Goal: Task Accomplishment & Management: Complete application form

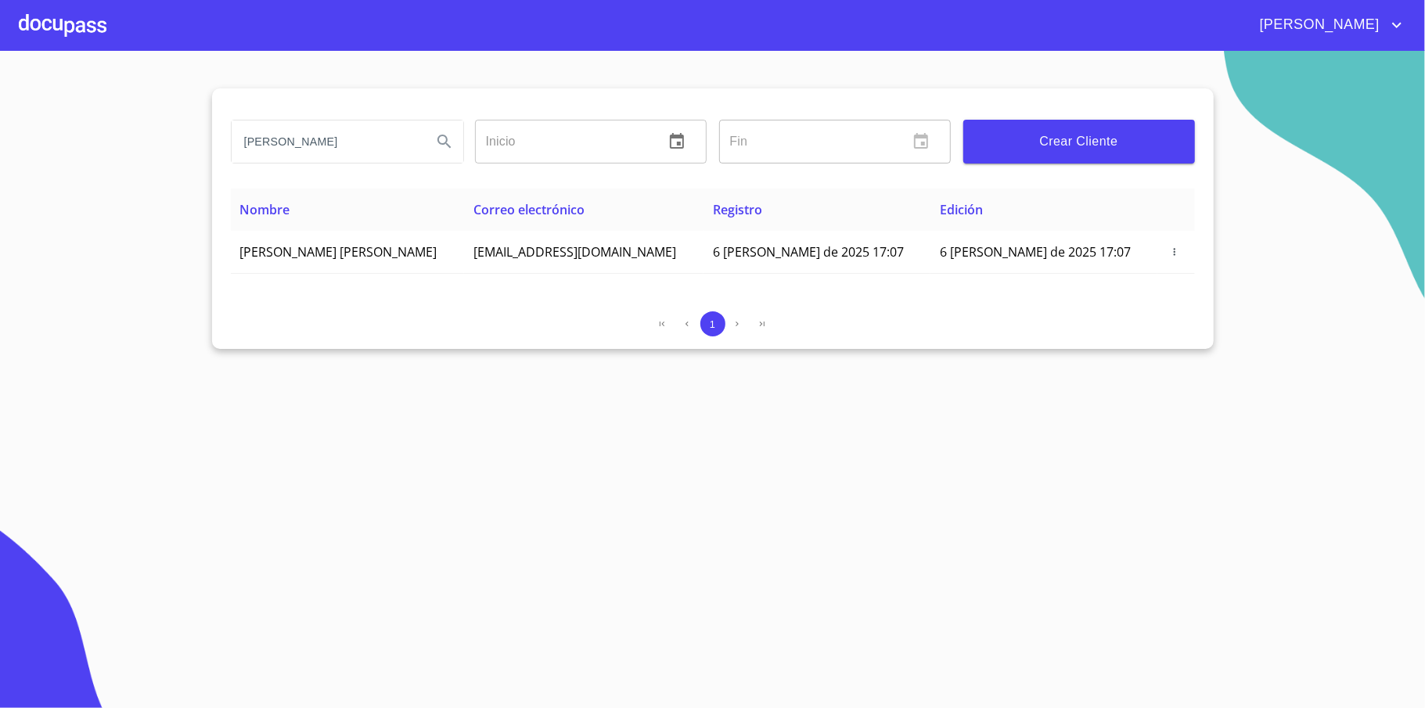
click at [70, 17] on div at bounding box center [63, 25] width 88 height 50
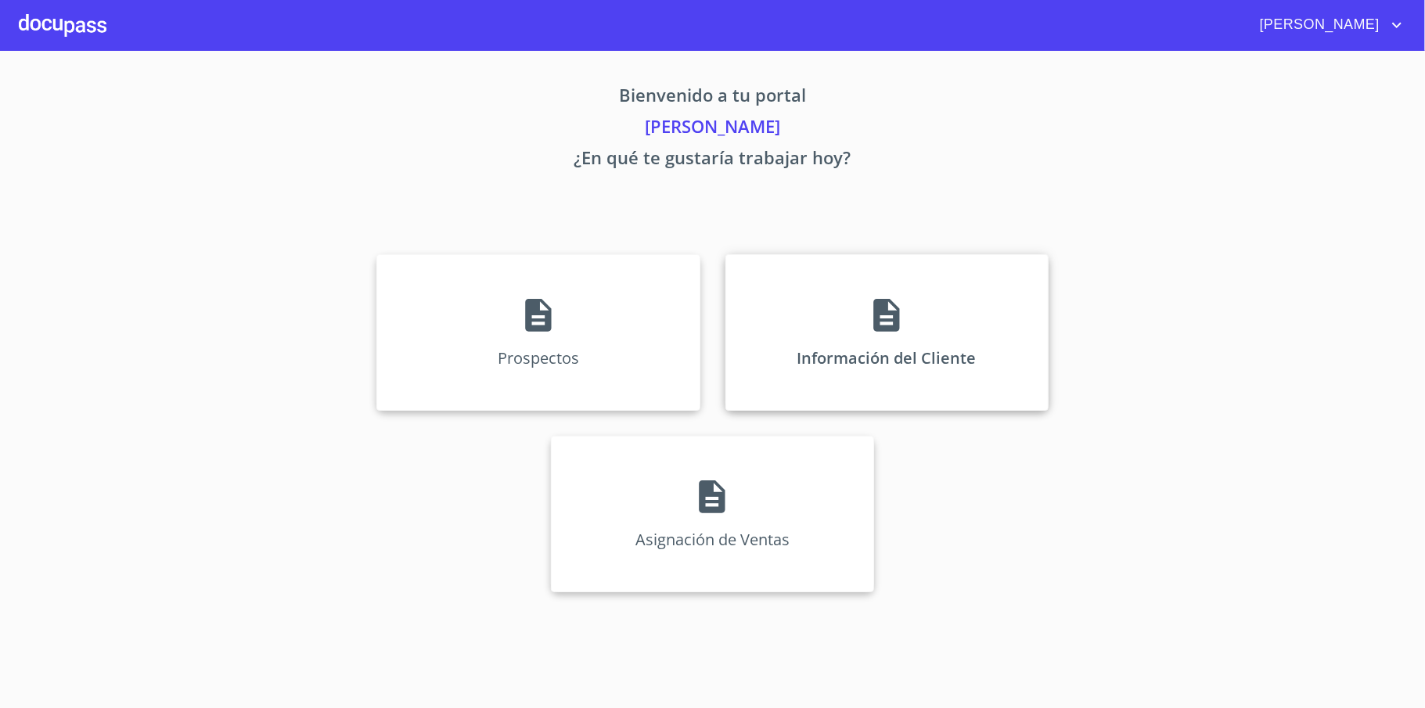
click at [856, 354] on p "Información del Cliente" at bounding box center [887, 357] width 179 height 21
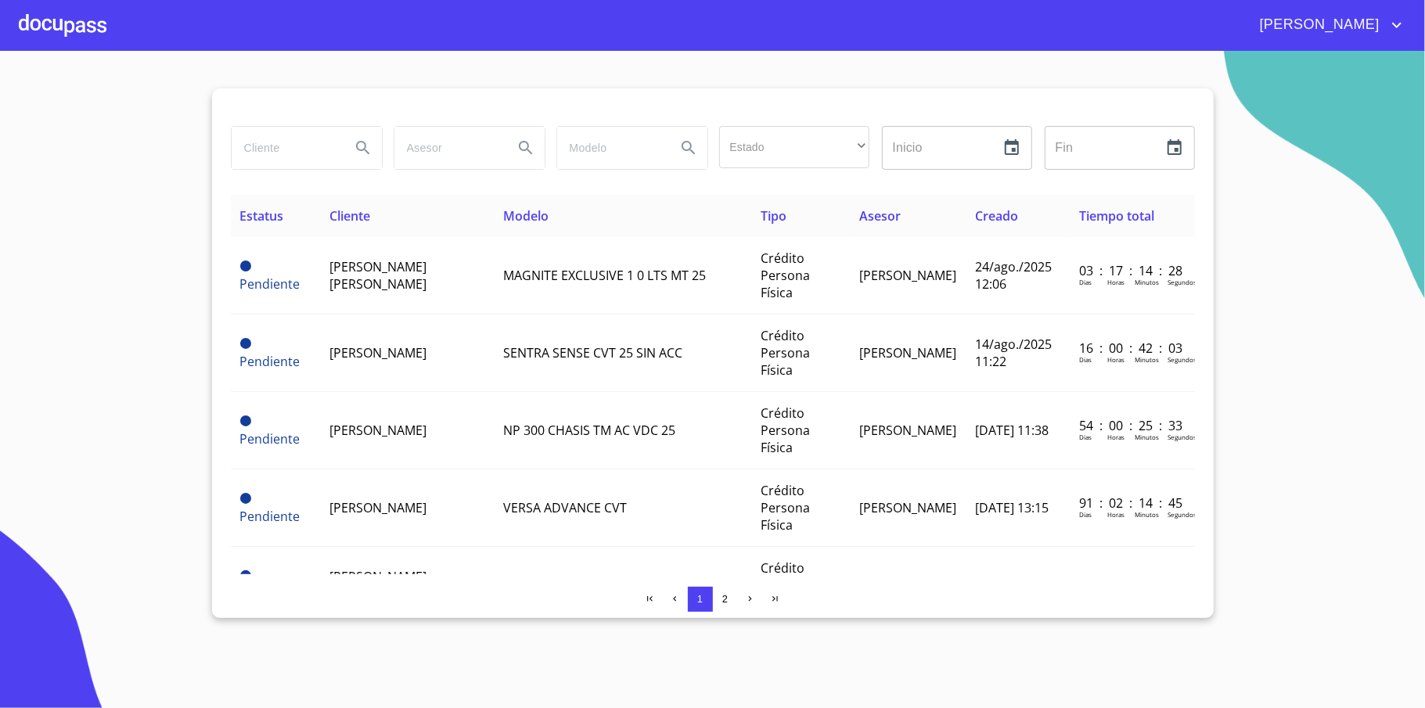
click at [324, 148] on input "search" at bounding box center [285, 148] width 106 height 42
type input "NANCY"
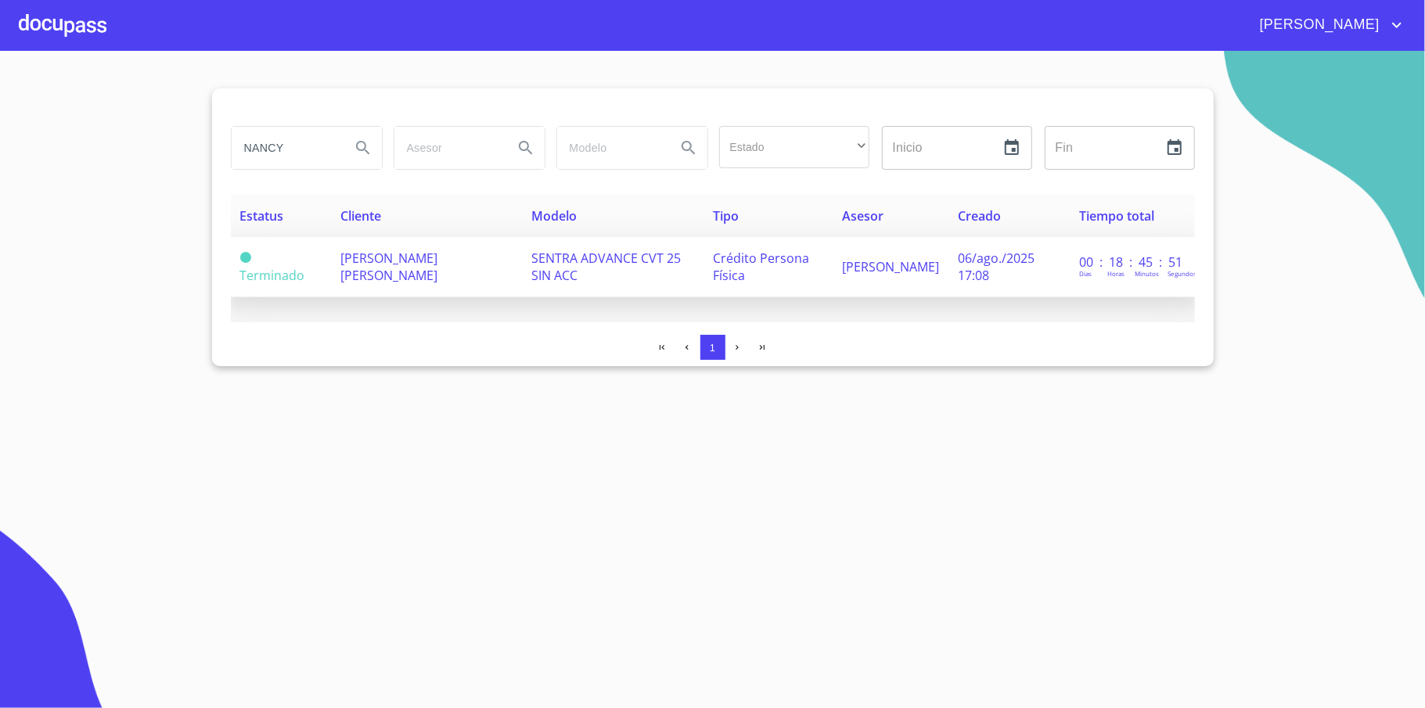
click at [427, 277] on td "[PERSON_NAME] [PERSON_NAME]" at bounding box center [426, 267] width 191 height 60
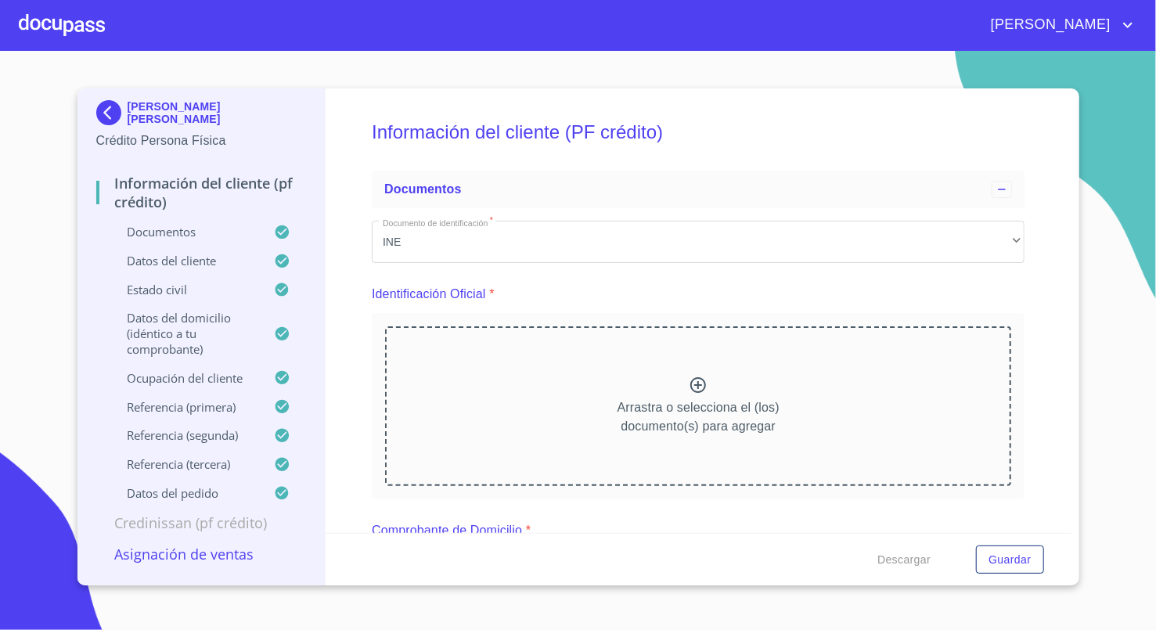
click at [678, 330] on div "Arrastra o selecciona el (los) documento(s) para agregar" at bounding box center [698, 406] width 626 height 160
click at [1038, 272] on div "Información del cliente (PF crédito) Documentos Documento de identificación   *…" at bounding box center [699, 310] width 746 height 445
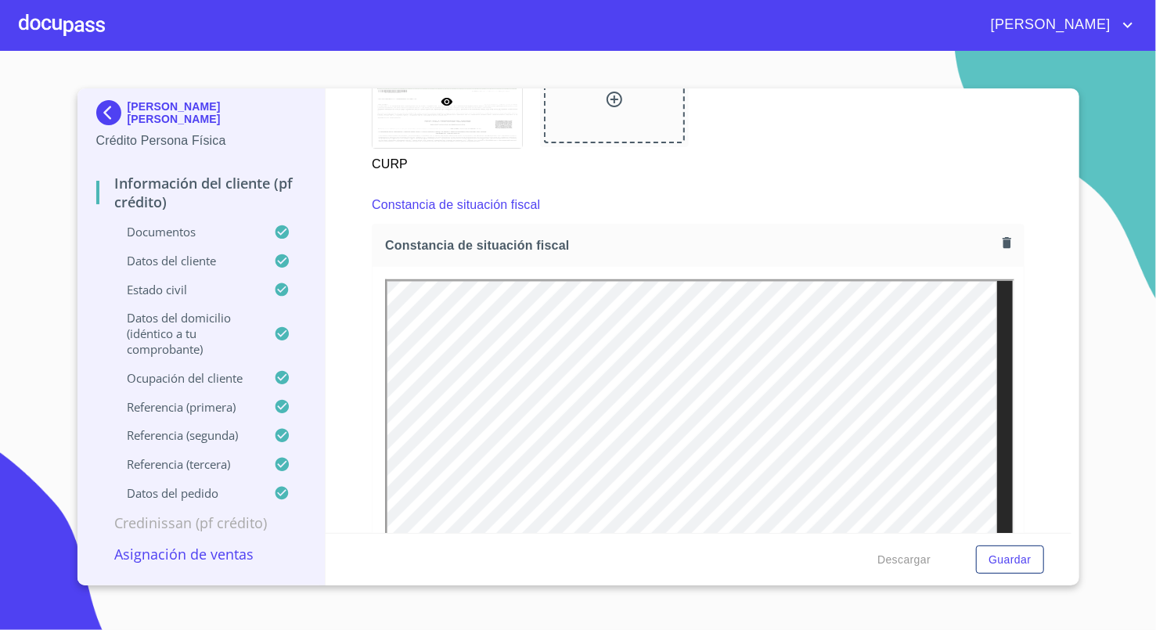
scroll to position [4174, 0]
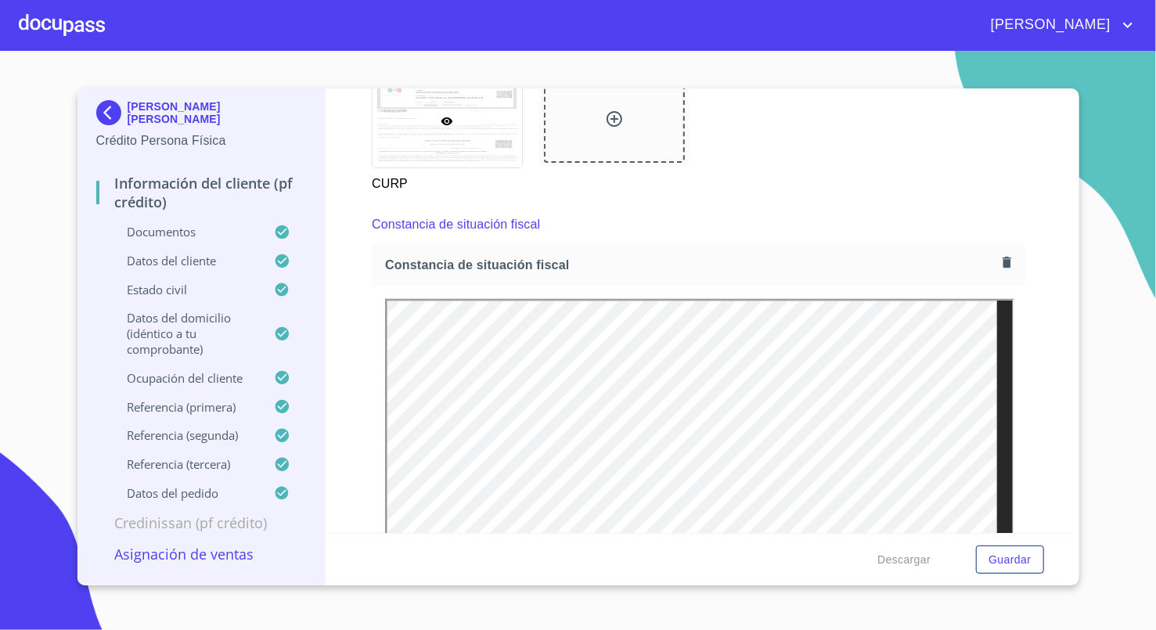
click at [996, 272] on button "button" at bounding box center [1006, 262] width 21 height 21
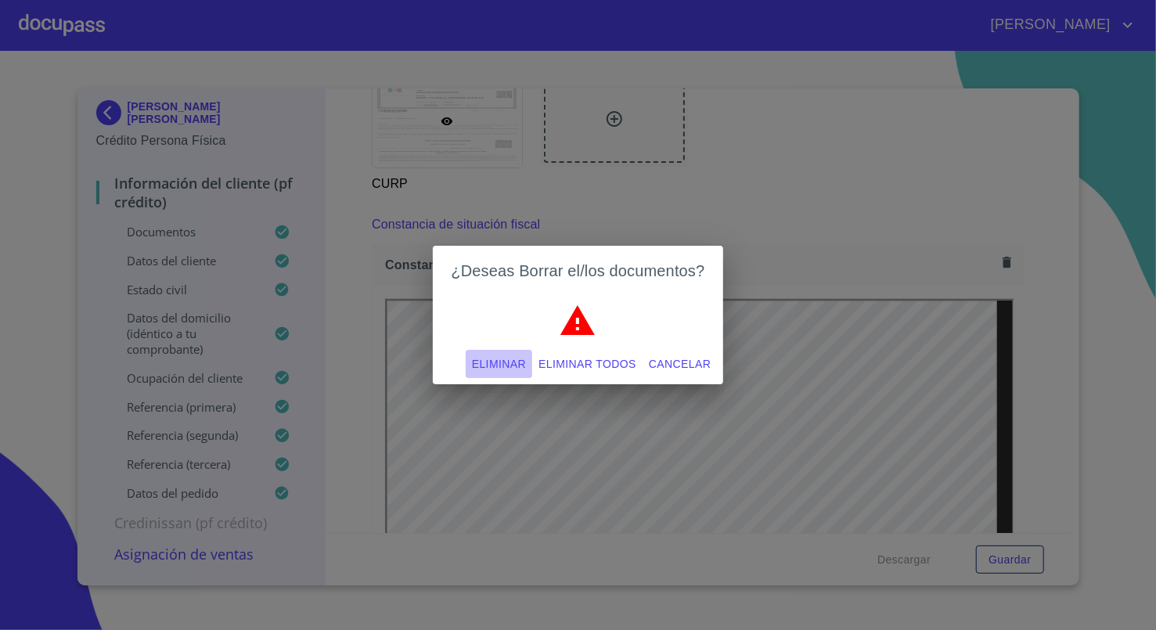
click at [509, 365] on span "Eliminar" at bounding box center [499, 365] width 54 height 20
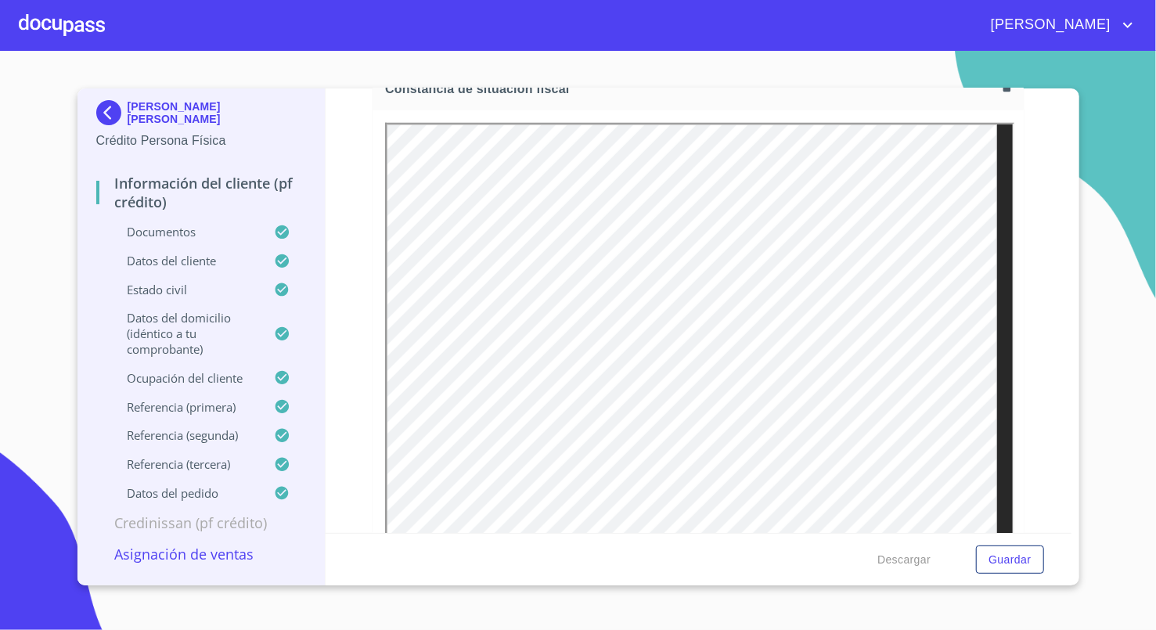
scroll to position [4383, 0]
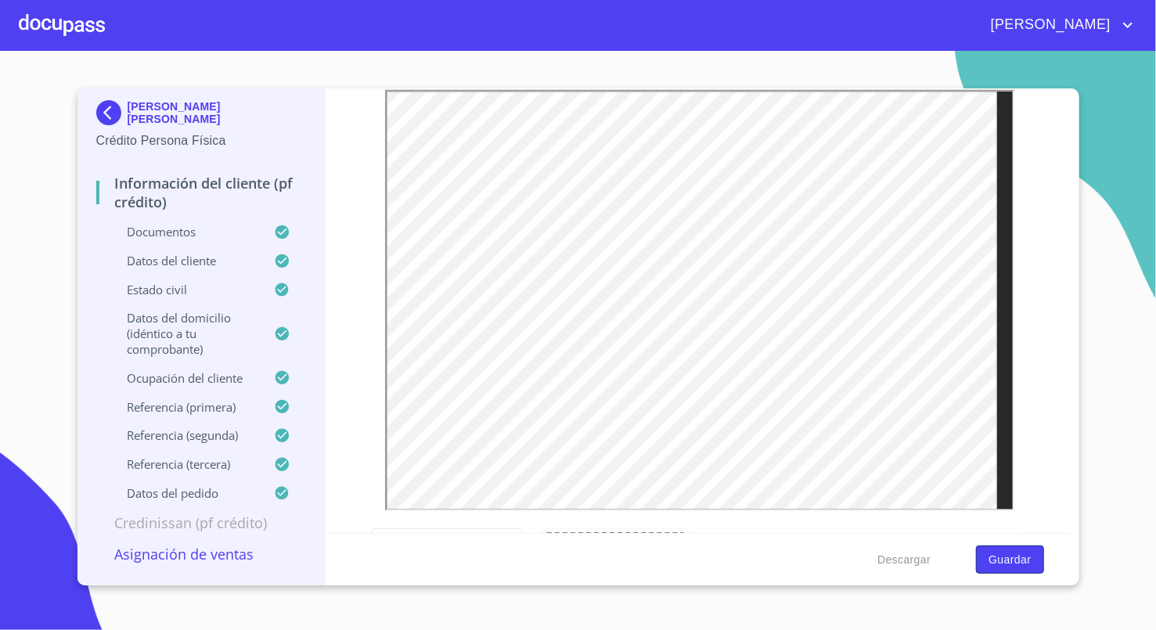
click at [1002, 556] on span "Guardar" at bounding box center [1009, 560] width 42 height 20
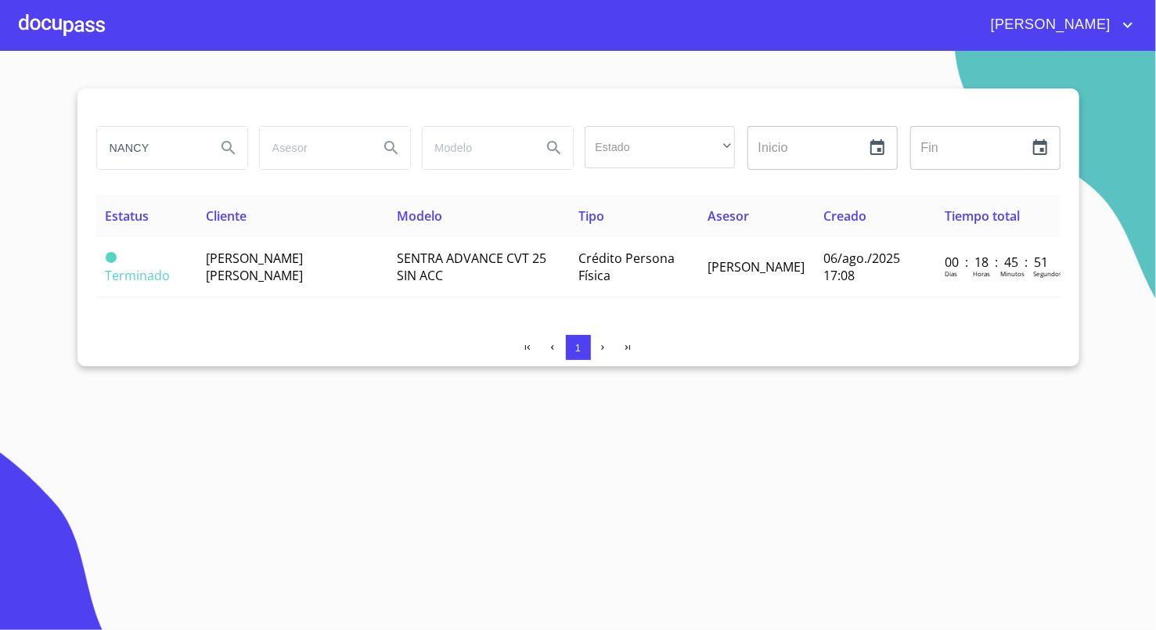
click at [163, 146] on input "NANCY" at bounding box center [150, 148] width 106 height 42
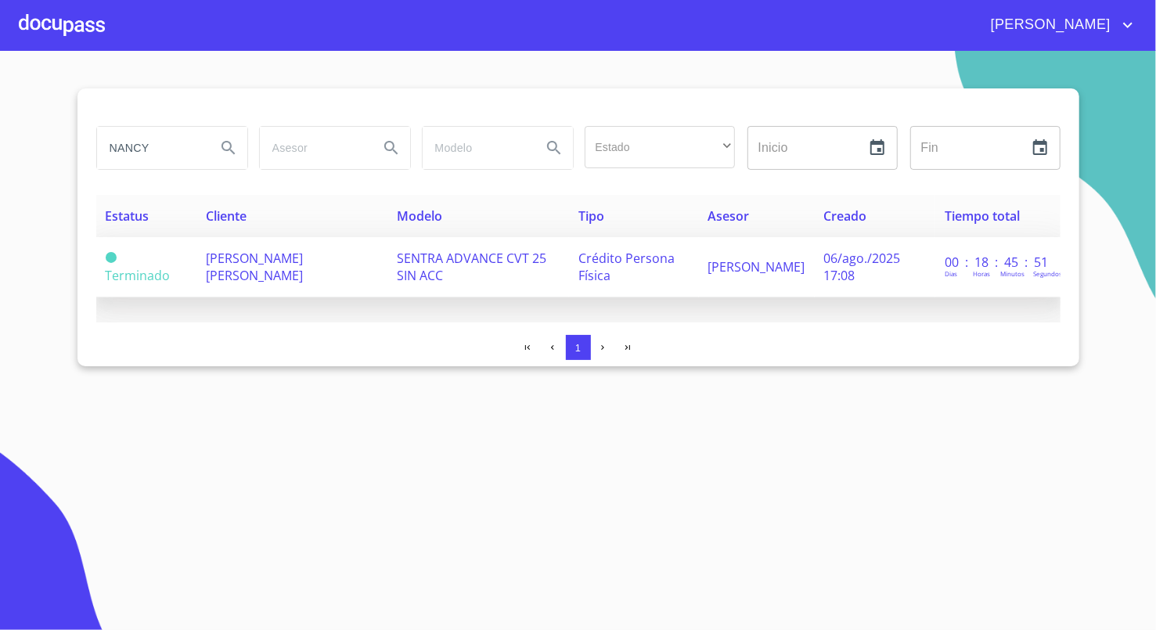
click at [189, 264] on td "Terminado" at bounding box center [146, 267] width 101 height 60
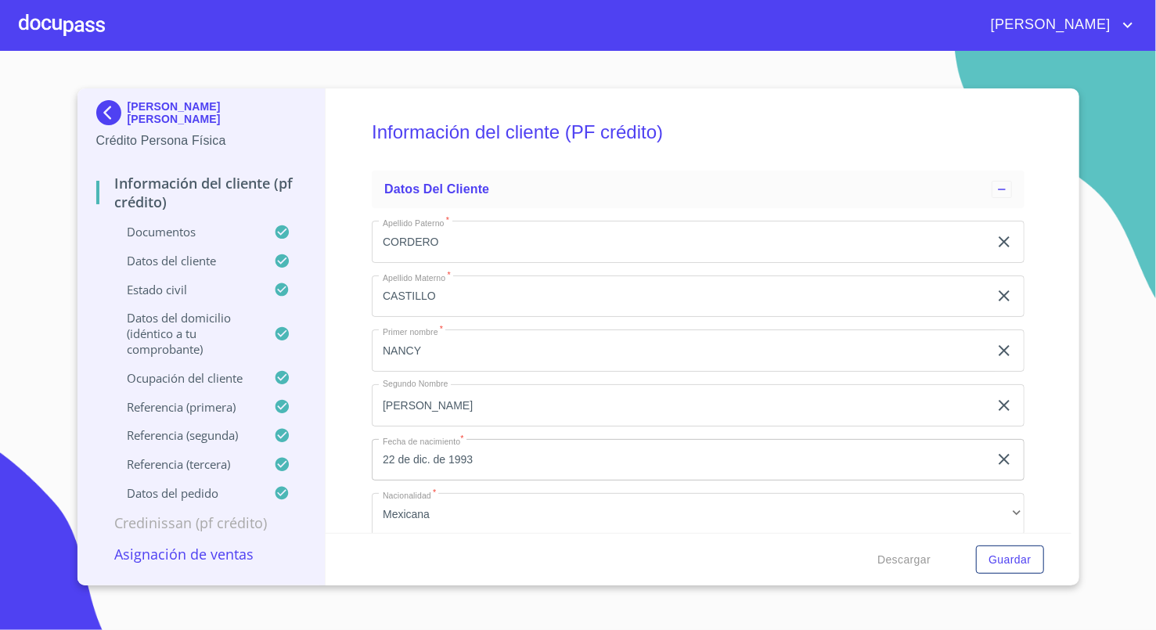
click at [169, 557] on p "Asignación de Ventas" at bounding box center [201, 554] width 211 height 19
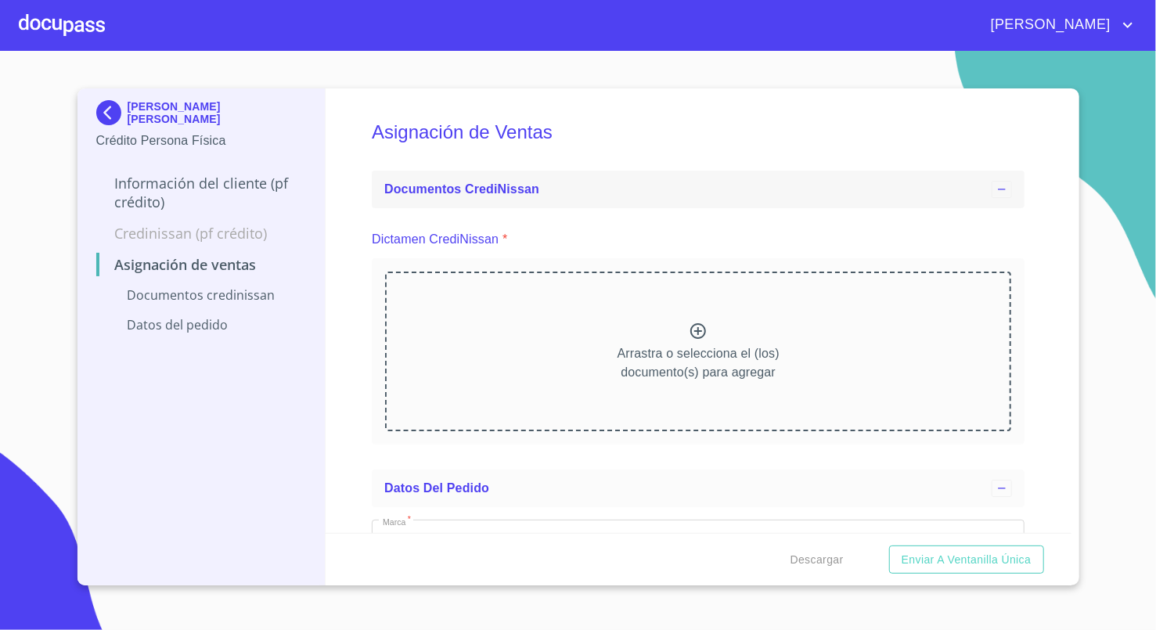
click at [658, 202] on div "Documentos CrediNissan" at bounding box center [698, 190] width 653 height 38
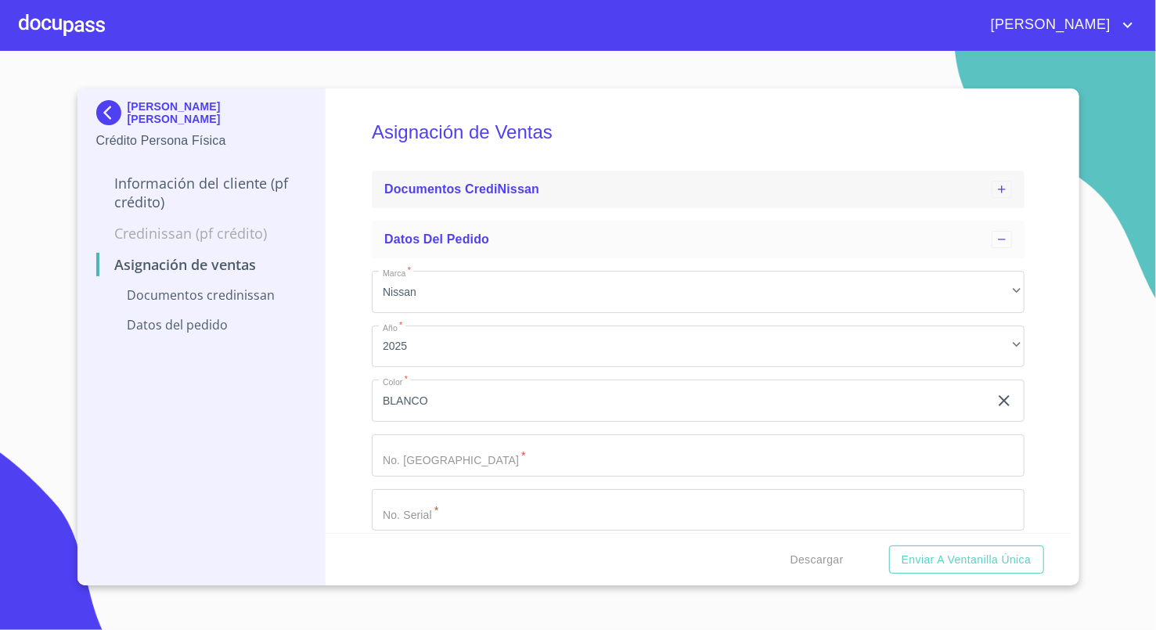
click at [605, 189] on div "Documentos CrediNissan" at bounding box center [687, 189] width 607 height 19
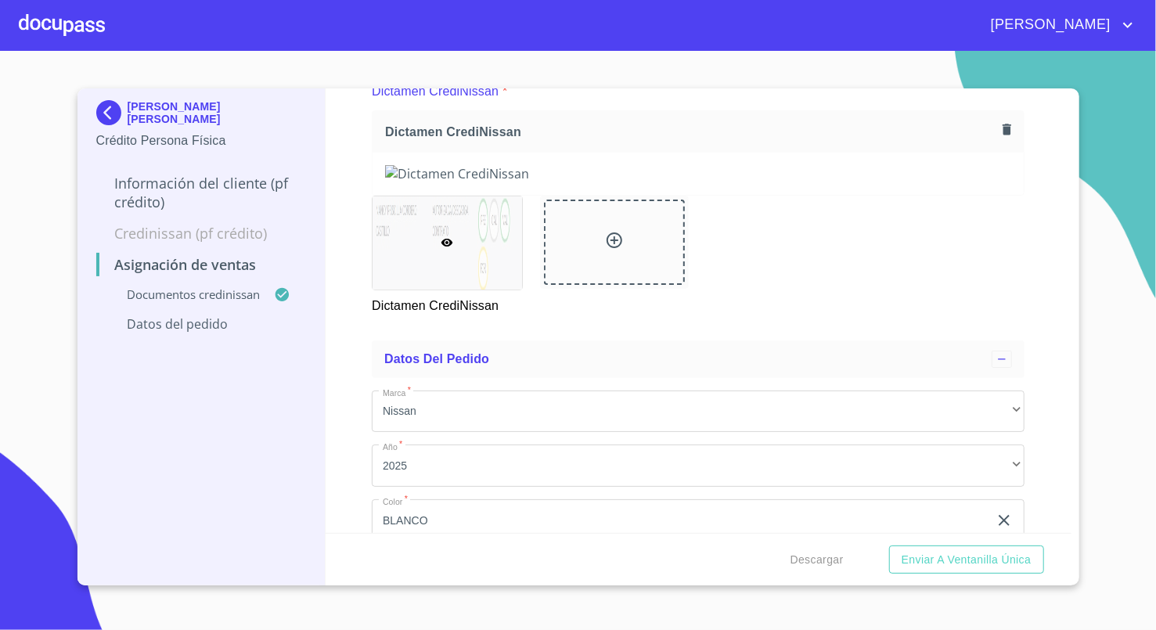
scroll to position [358, 0]
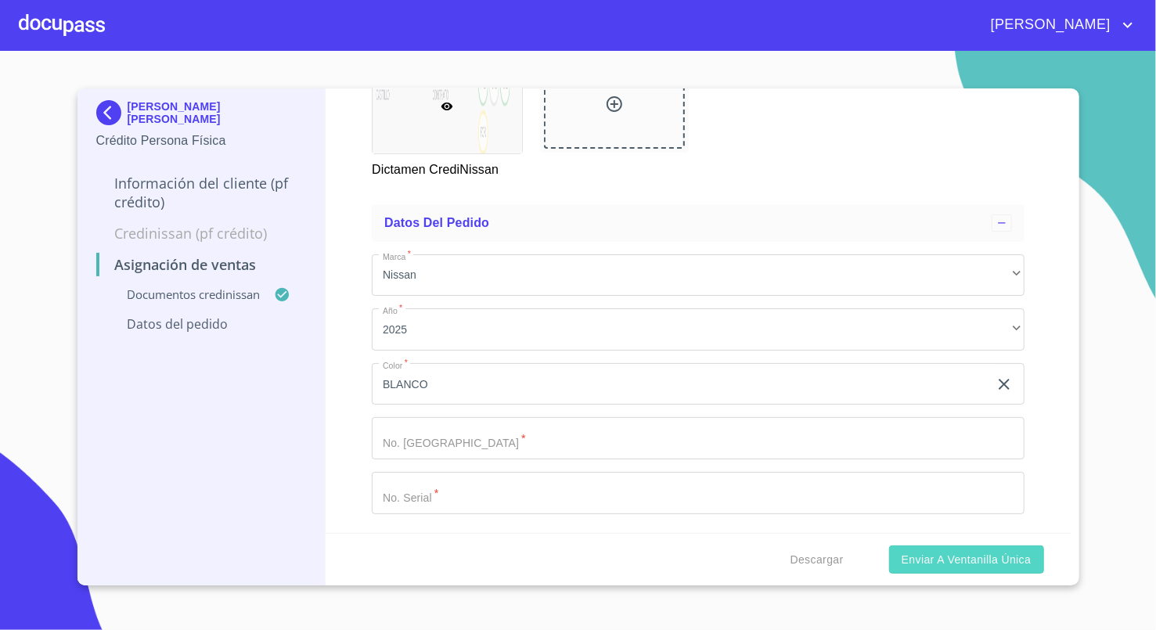
click at [934, 550] on span "Enviar a Ventanilla única" at bounding box center [967, 560] width 130 height 20
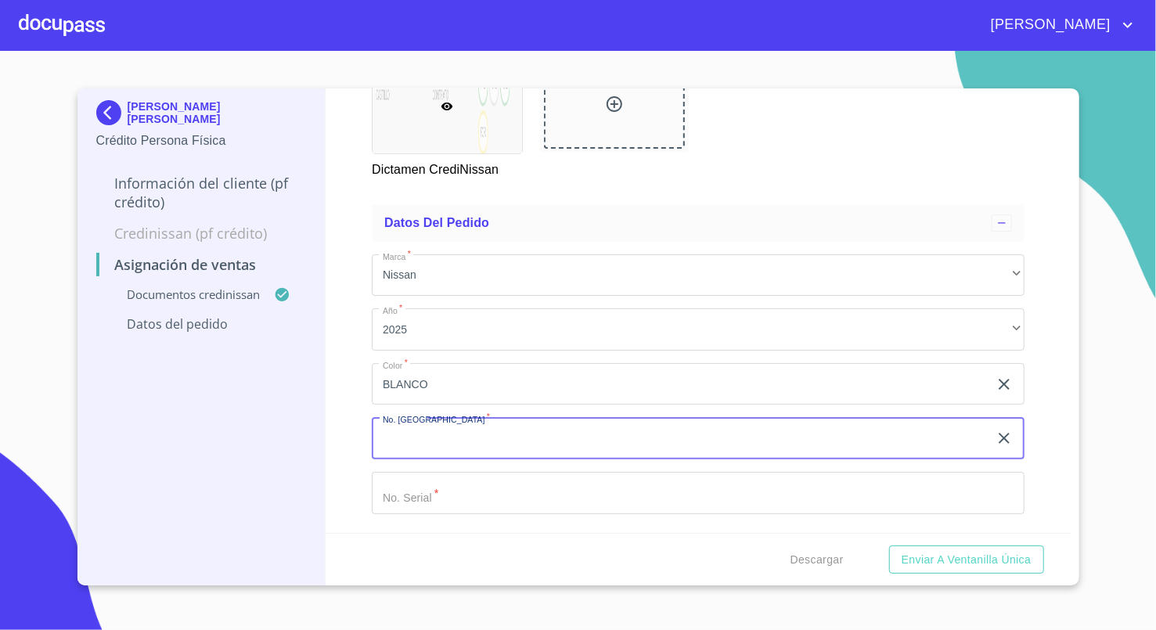
click at [568, 405] on input "Marca   *" at bounding box center [680, 384] width 617 height 42
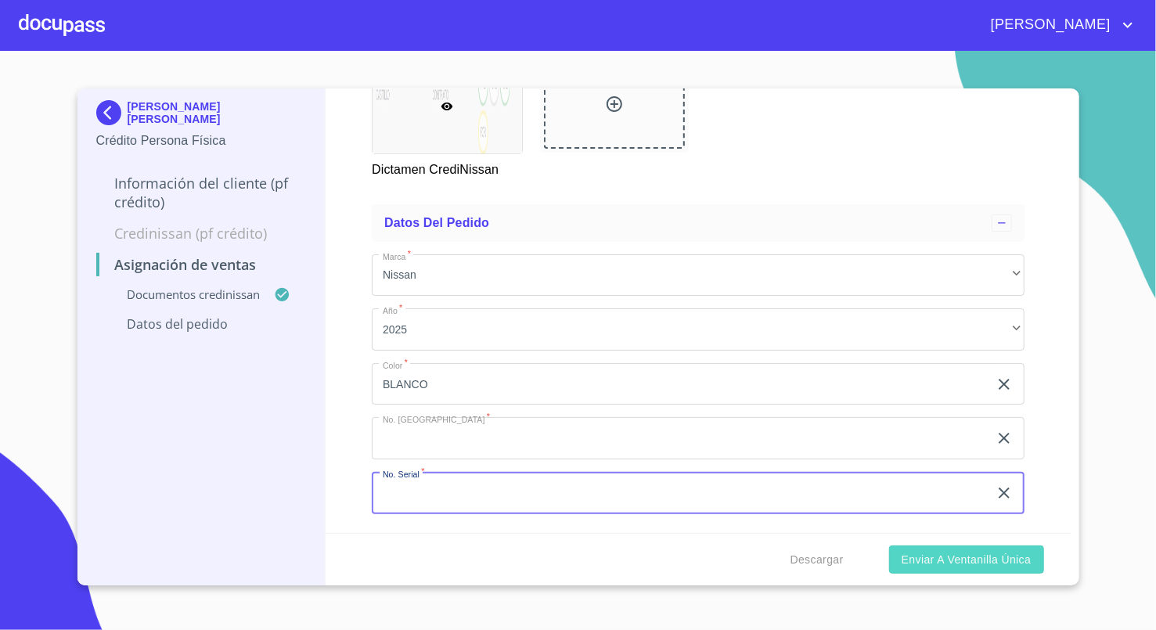
click at [956, 562] on span "Enviar a Ventanilla única" at bounding box center [967, 560] width 130 height 20
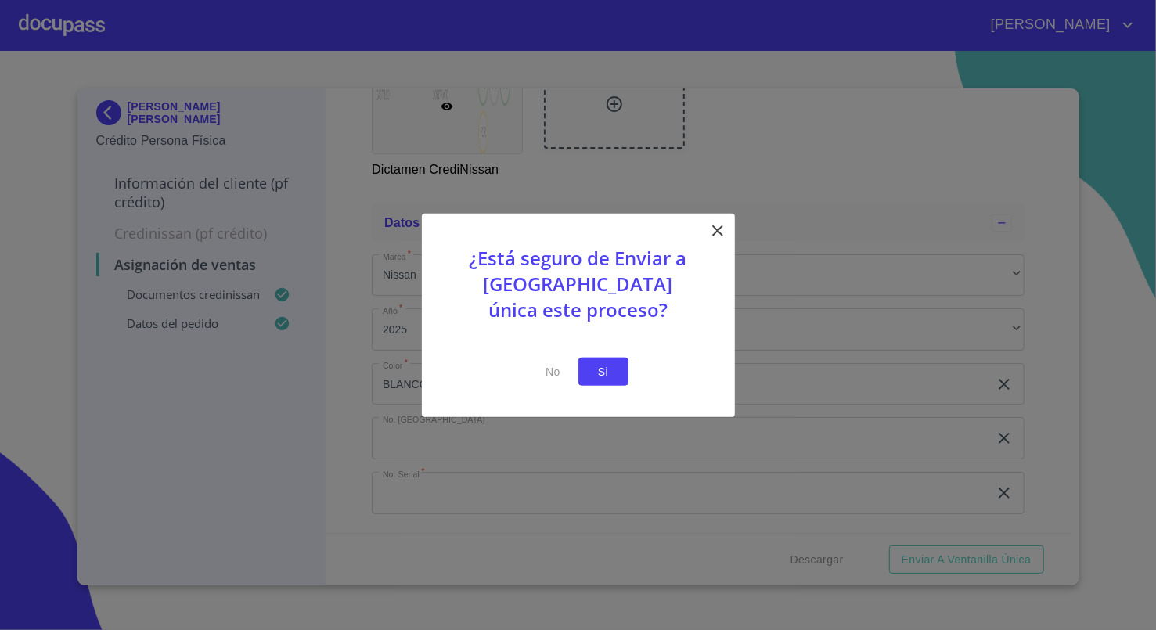
click at [614, 373] on span "Si" at bounding box center [603, 372] width 25 height 20
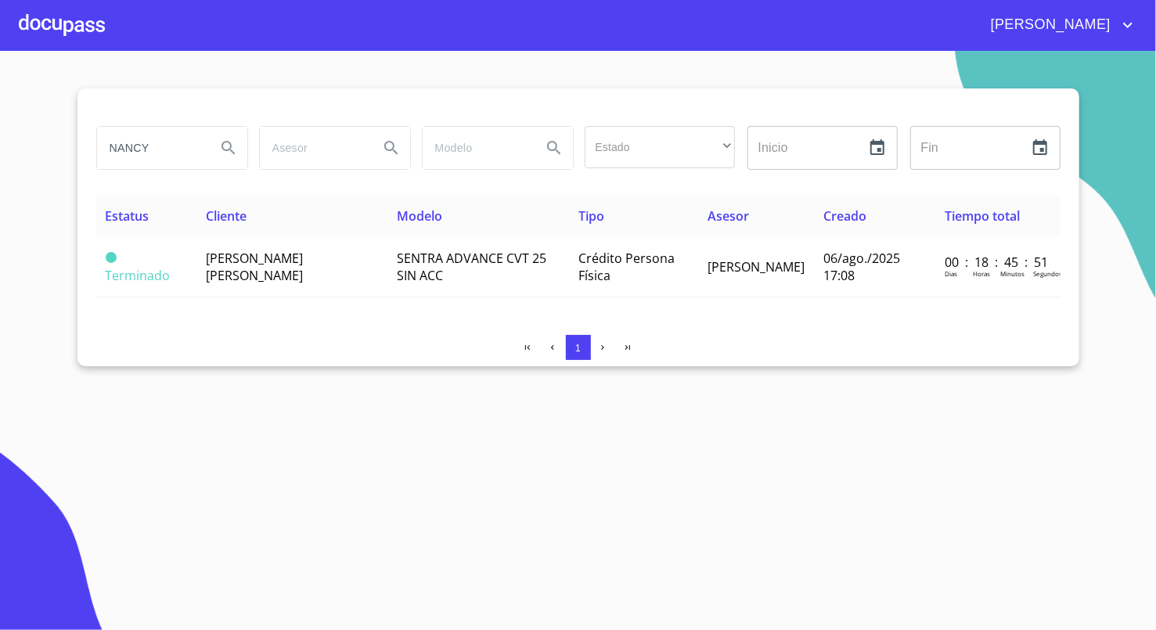
click at [178, 158] on input "NANCY" at bounding box center [150, 148] width 106 height 42
type input "[PERSON_NAME]"
click at [291, 271] on td "[PERSON_NAME] [PERSON_NAME]" at bounding box center [287, 267] width 191 height 60
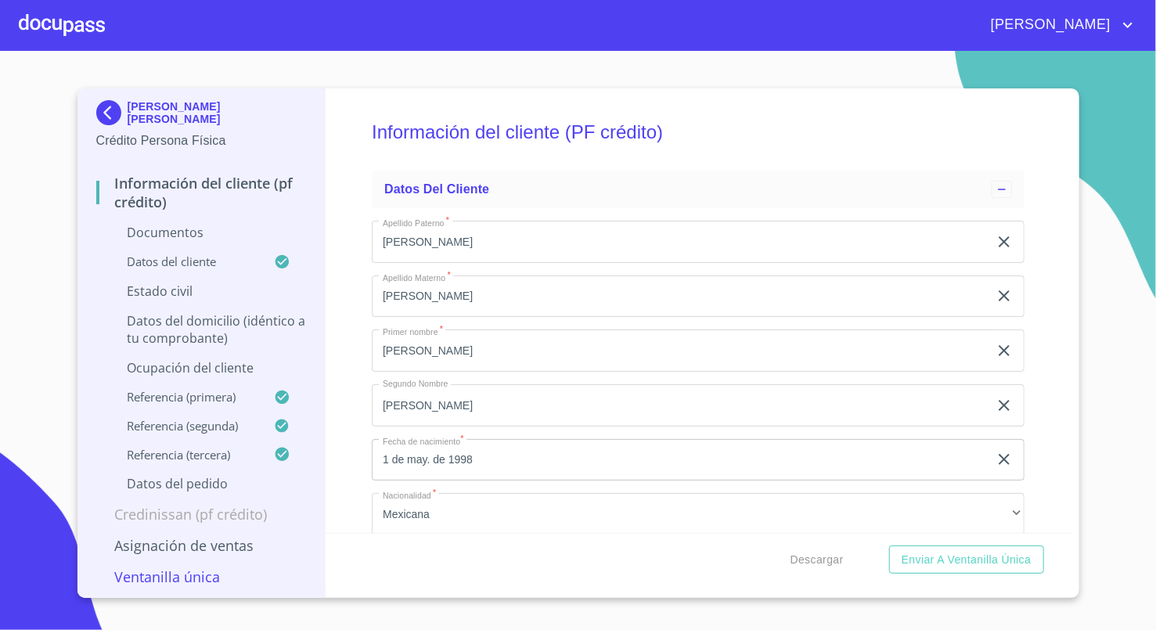
click at [208, 549] on p "Asignación de Ventas" at bounding box center [201, 545] width 211 height 19
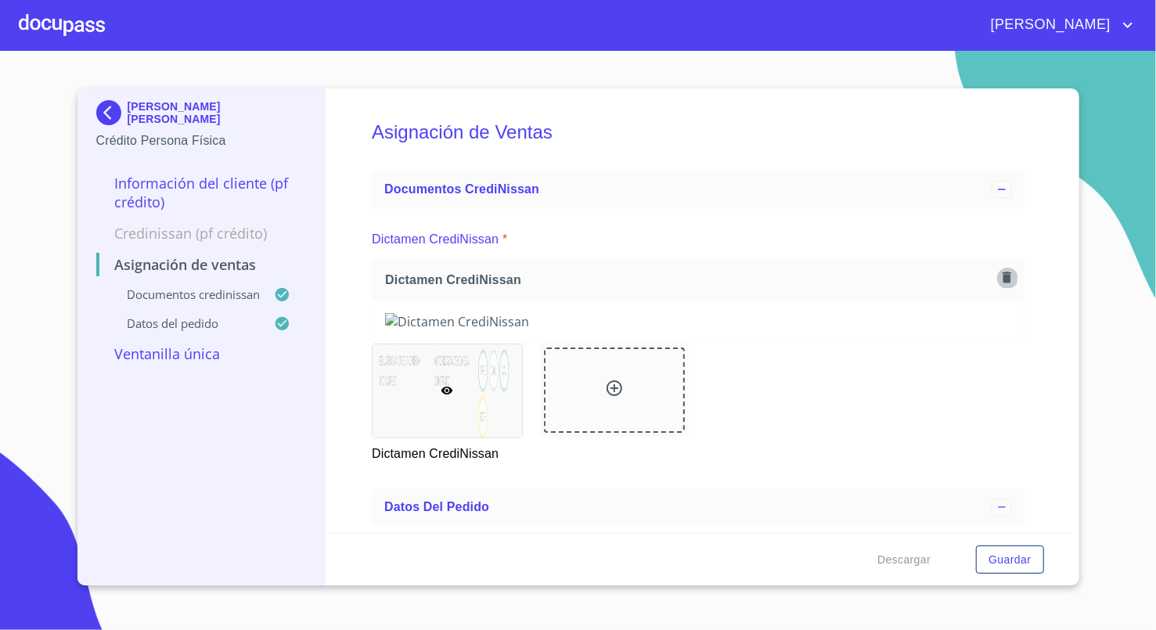
click at [1003, 282] on icon "button" at bounding box center [1007, 277] width 9 height 11
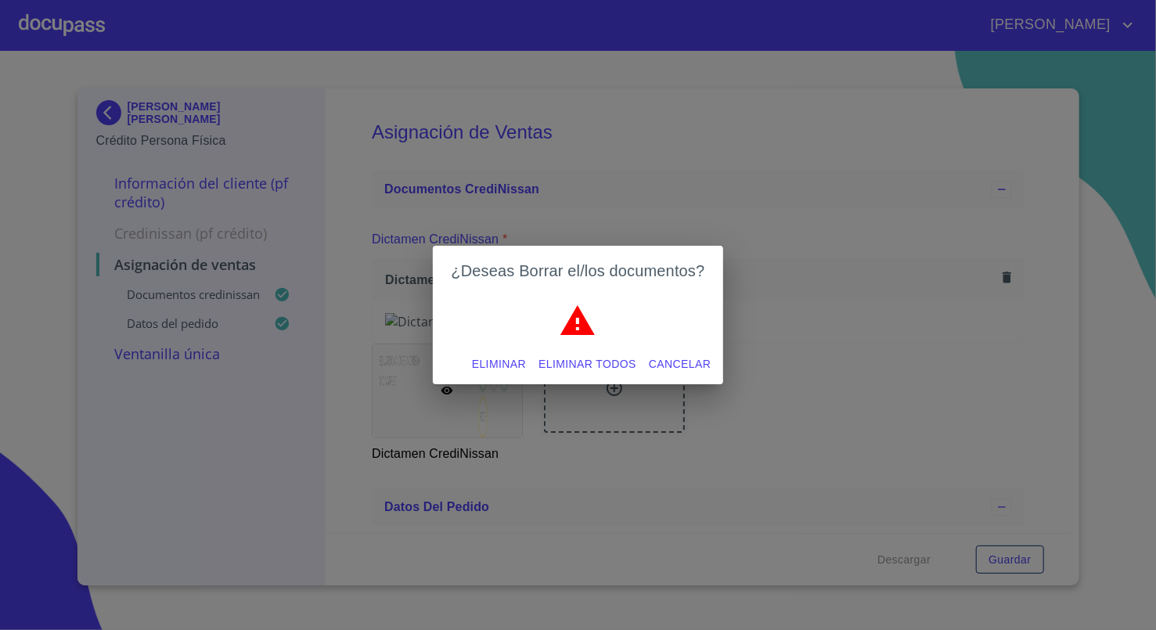
click at [517, 355] on span "Eliminar" at bounding box center [499, 365] width 54 height 20
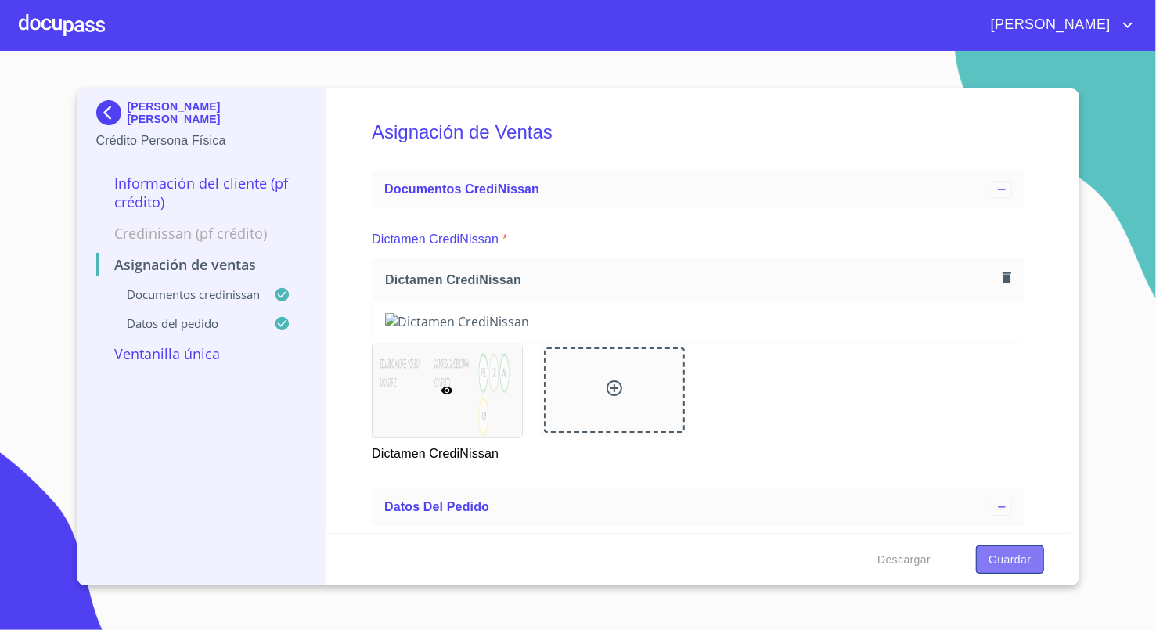
click at [1003, 556] on span "Guardar" at bounding box center [1009, 560] width 42 height 20
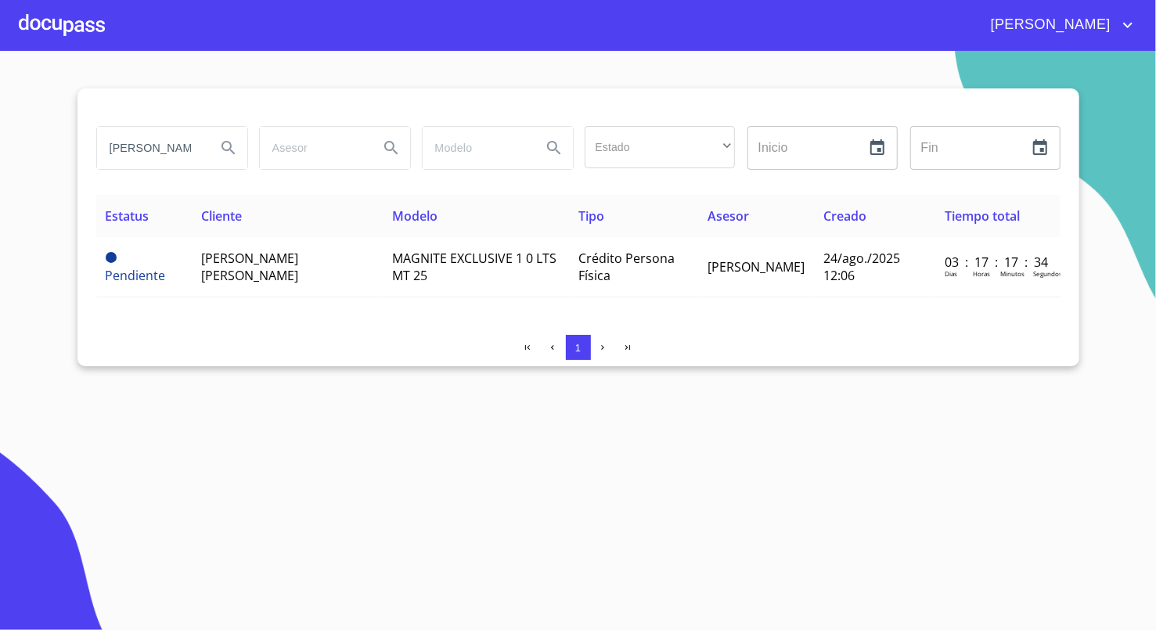
click at [294, 527] on section "[PERSON_NAME] Estado ​ ​ Inicio ​ Fin ​ Estatus Cliente Modelo Tipo Asesor Crea…" at bounding box center [578, 340] width 1156 height 579
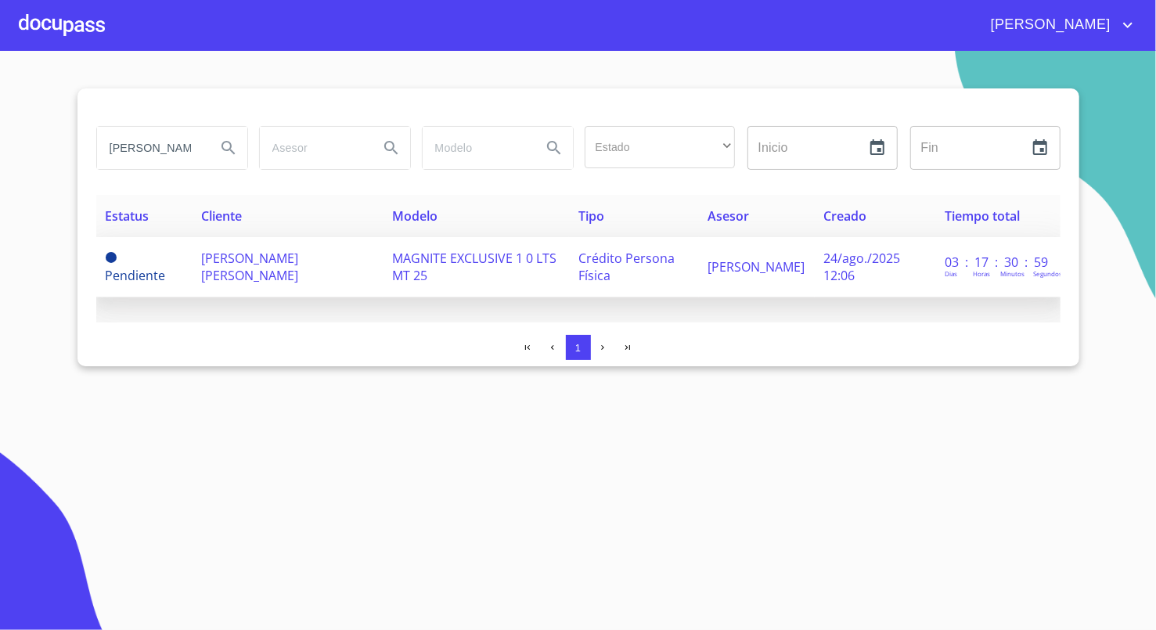
click at [247, 258] on span "[PERSON_NAME] [PERSON_NAME]" at bounding box center [249, 267] width 97 height 34
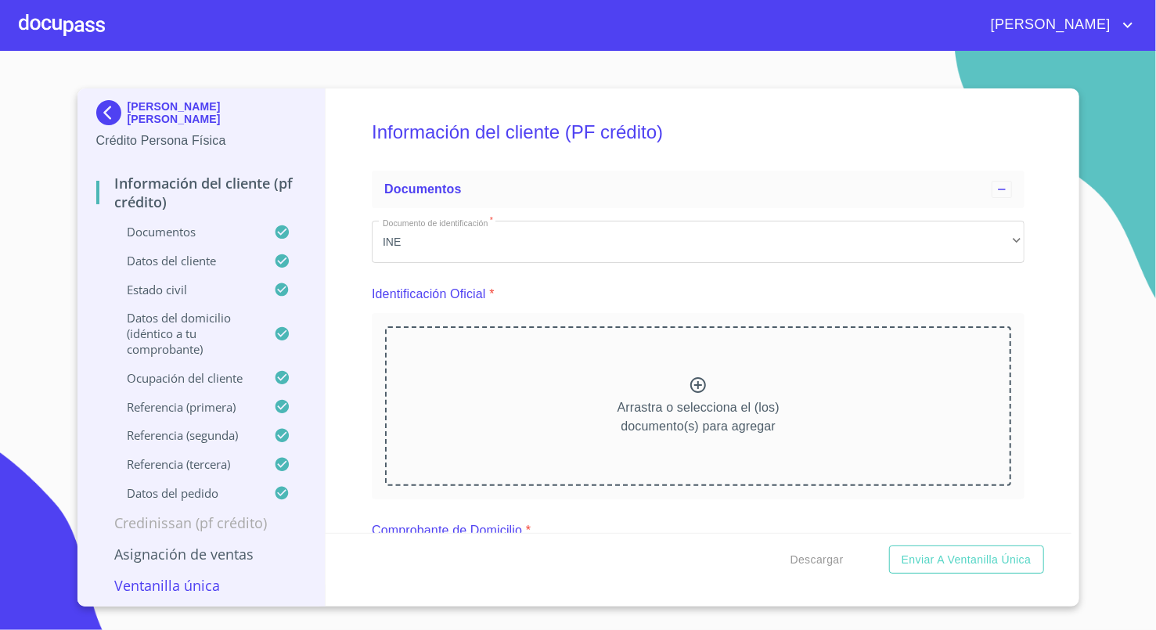
click at [105, 98] on div "[PERSON_NAME] [PERSON_NAME] Crédito Persona Física" at bounding box center [201, 125] width 211 height 74
click at [105, 107] on img at bounding box center [111, 112] width 31 height 25
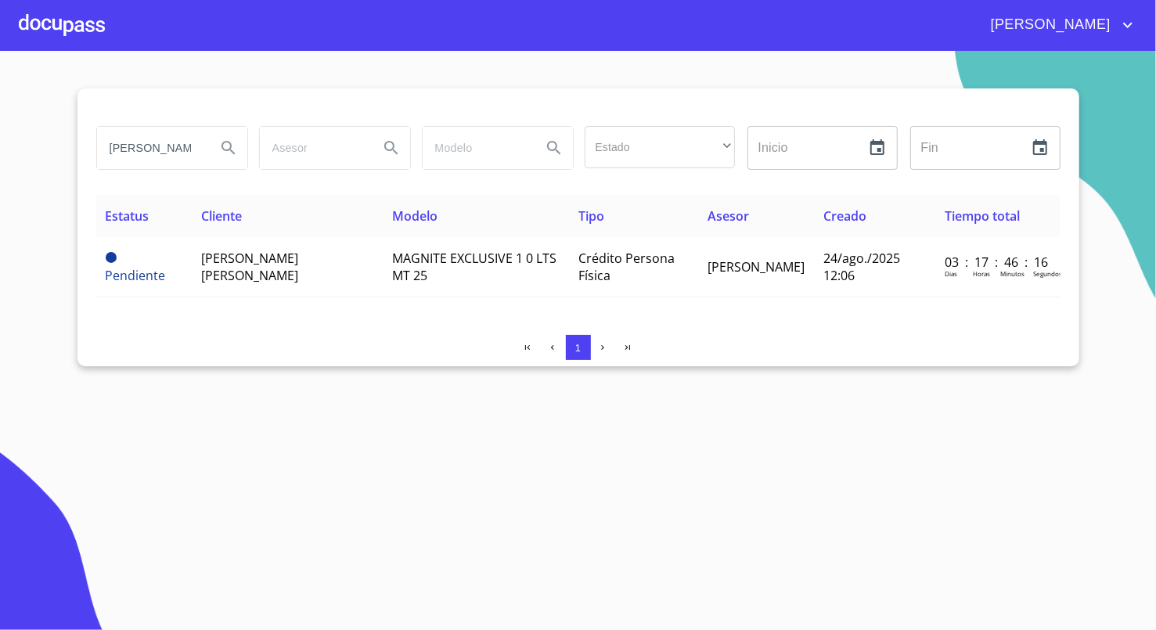
click at [174, 161] on input "[PERSON_NAME]" at bounding box center [150, 148] width 106 height 42
type input "nancy"
